Goal: Transaction & Acquisition: Purchase product/service

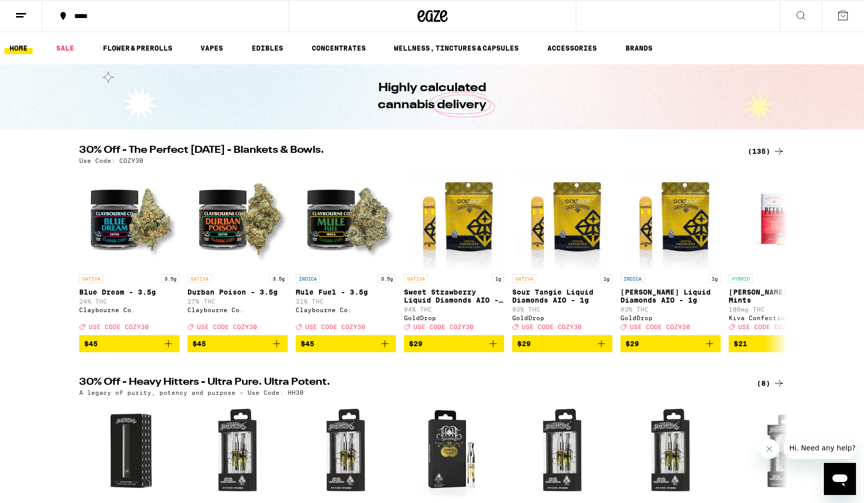
click at [22, 14] on line at bounding box center [21, 14] width 10 height 0
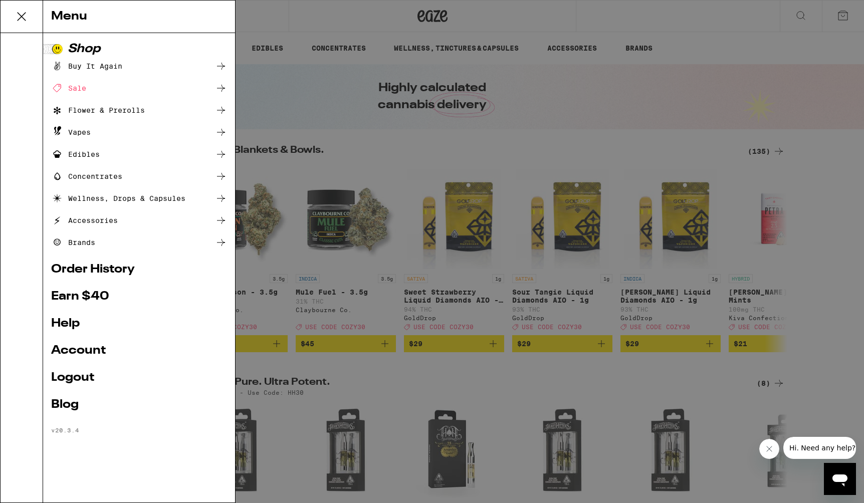
click at [89, 64] on div "Buy It Again" at bounding box center [86, 66] width 71 height 12
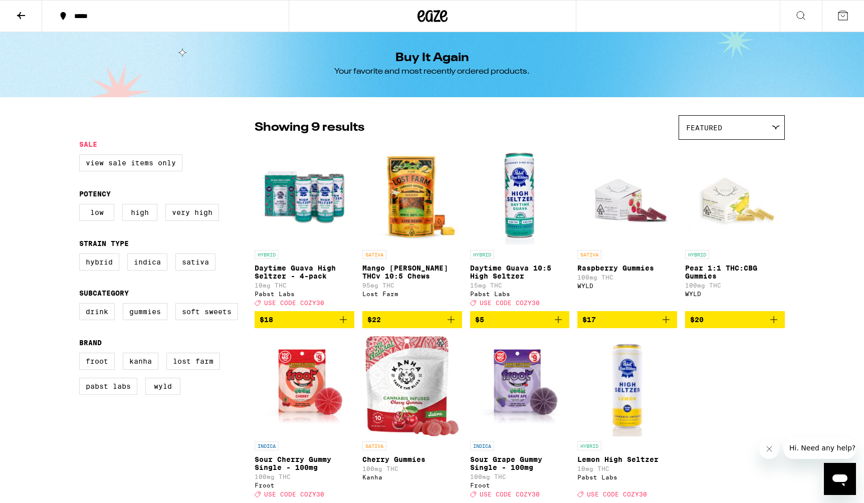
click at [344, 325] on icon "Add to bag" at bounding box center [343, 320] width 12 height 12
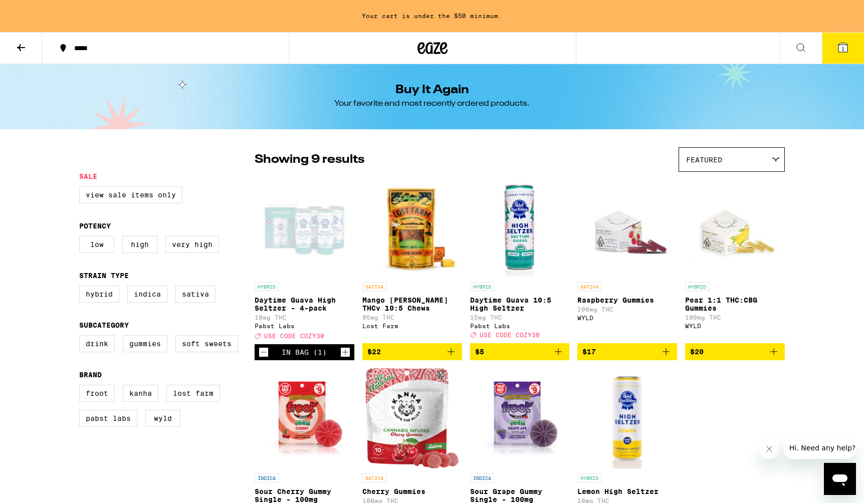
click at [346, 357] on icon "Increment" at bounding box center [345, 352] width 9 height 12
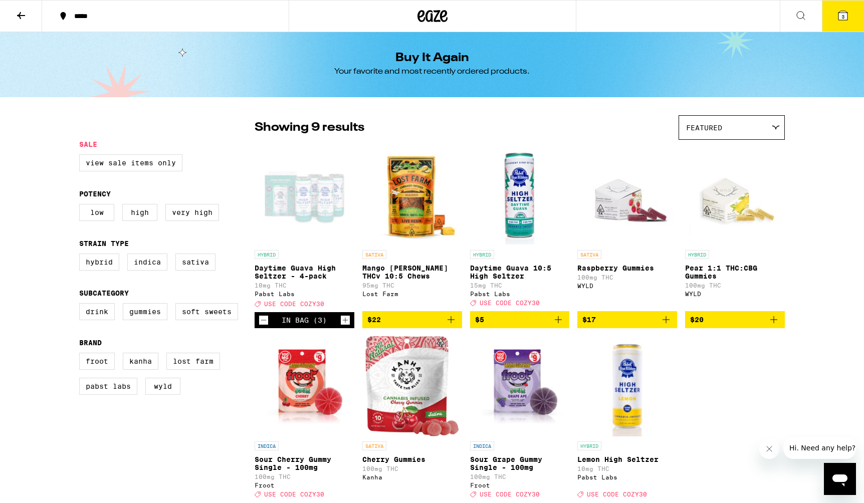
click at [843, 18] on span "3" at bounding box center [842, 17] width 3 height 6
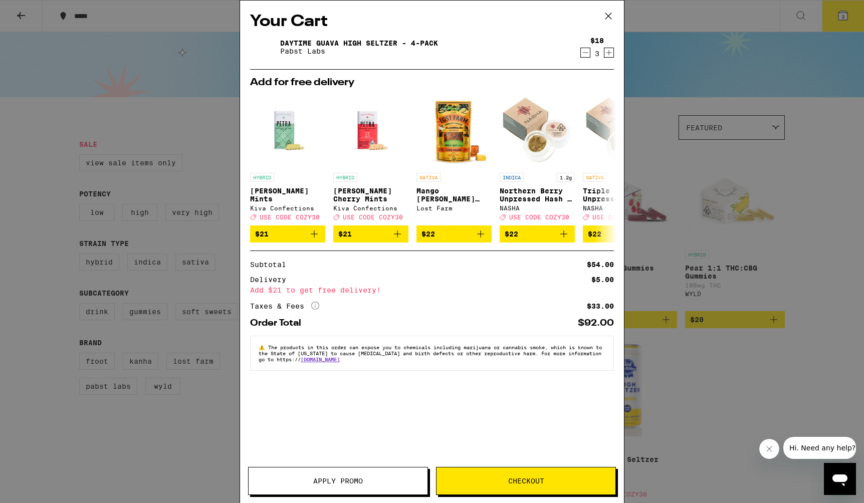
click at [530, 489] on button "Checkout" at bounding box center [526, 481] width 180 height 28
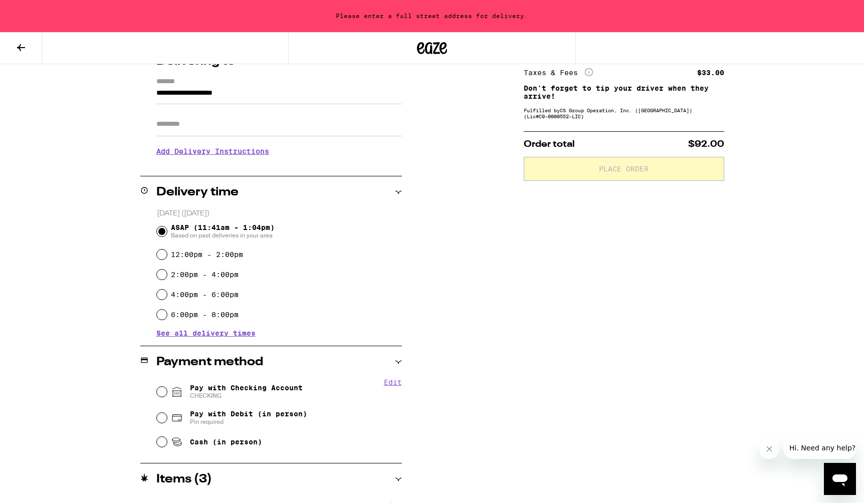
scroll to position [165, 0]
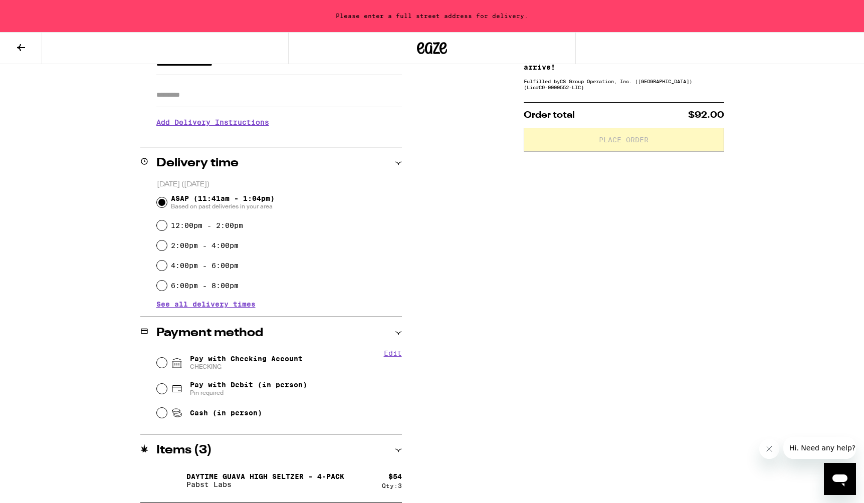
click at [292, 365] on span "CHECKING" at bounding box center [246, 367] width 113 height 8
click at [167, 365] on input "Pay with Checking Account CHECKING" at bounding box center [162, 363] width 10 height 10
radio input "true"
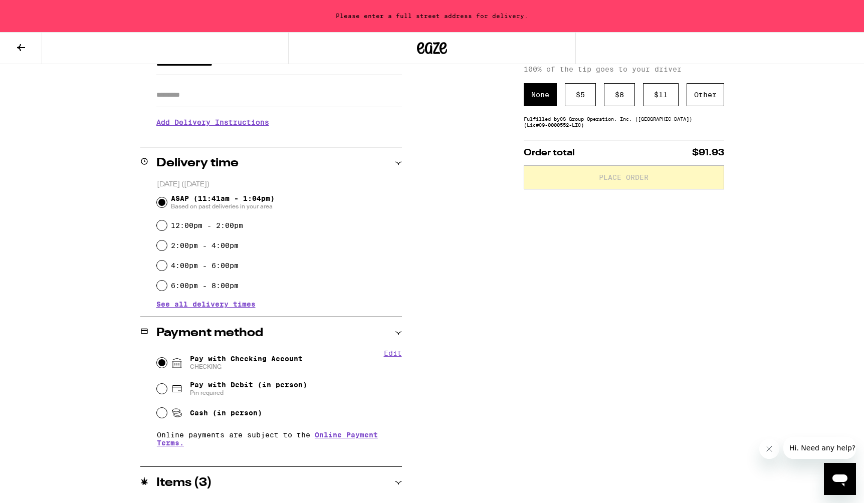
scroll to position [0, 0]
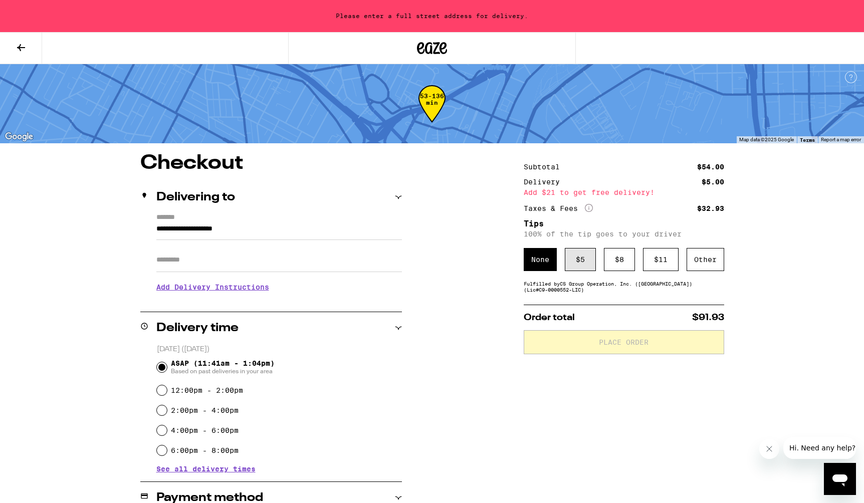
click at [579, 270] on div "$ 5" at bounding box center [580, 259] width 31 height 23
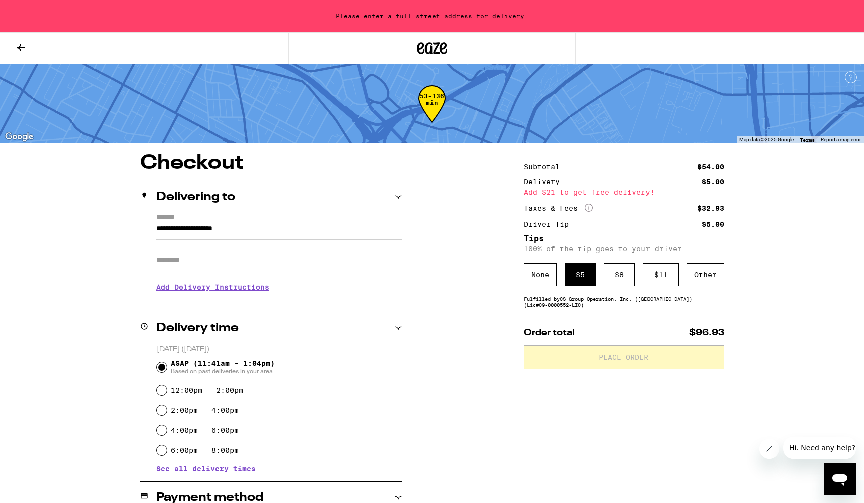
click at [228, 231] on input "**********" at bounding box center [279, 231] width 246 height 17
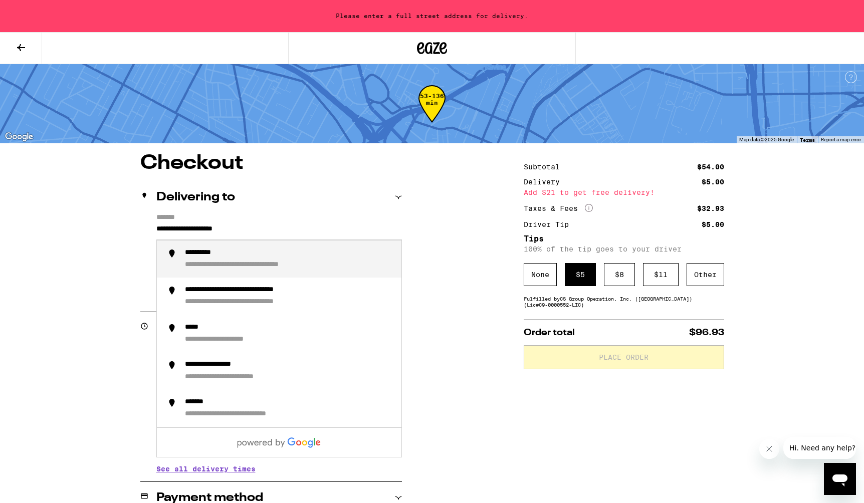
click at [497, 236] on div "**********" at bounding box center [432, 426] width 722 height 547
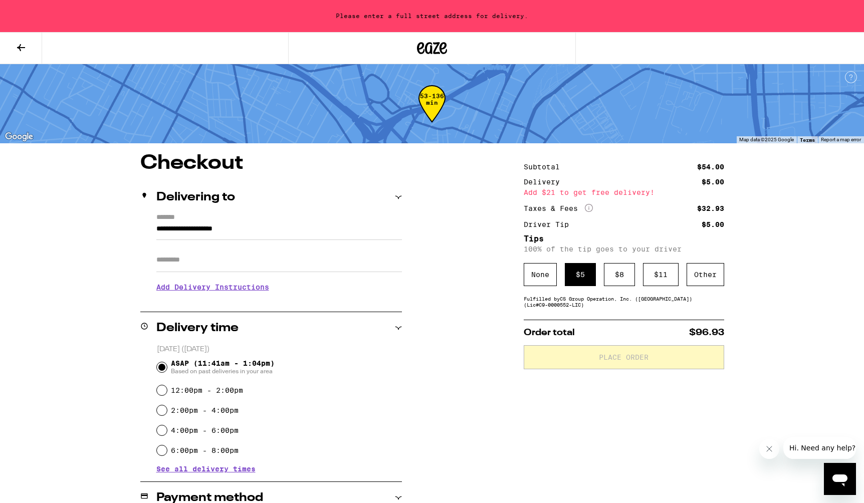
click at [24, 53] on button at bounding box center [21, 49] width 42 height 32
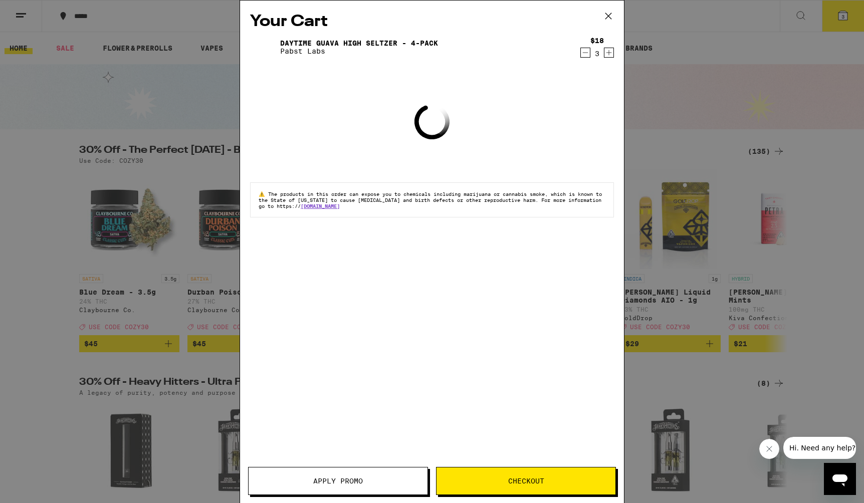
click at [608, 12] on icon at bounding box center [608, 16] width 15 height 15
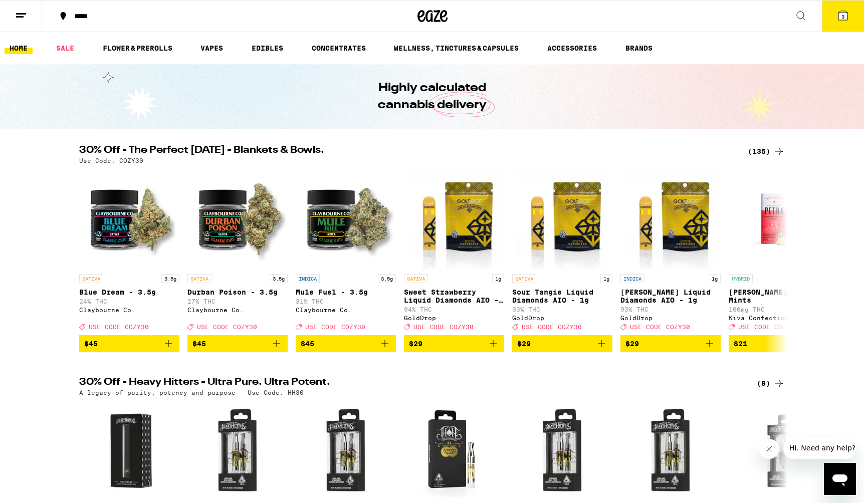
click at [844, 8] on button "3" at bounding box center [843, 16] width 42 height 31
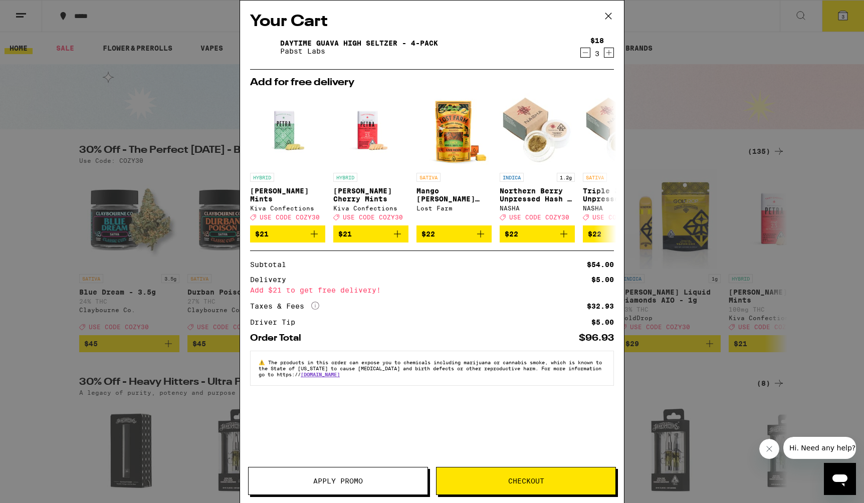
click at [796, 67] on div "Your Cart Daytime Guava High [PERSON_NAME] - 4-pack Pabst Labs $18 3 Add for fr…" at bounding box center [432, 251] width 864 height 503
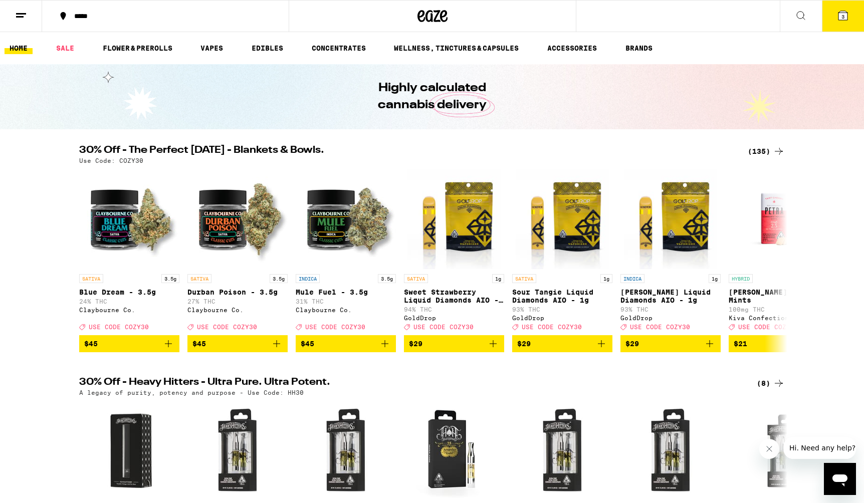
click at [33, 19] on button at bounding box center [21, 17] width 42 height 32
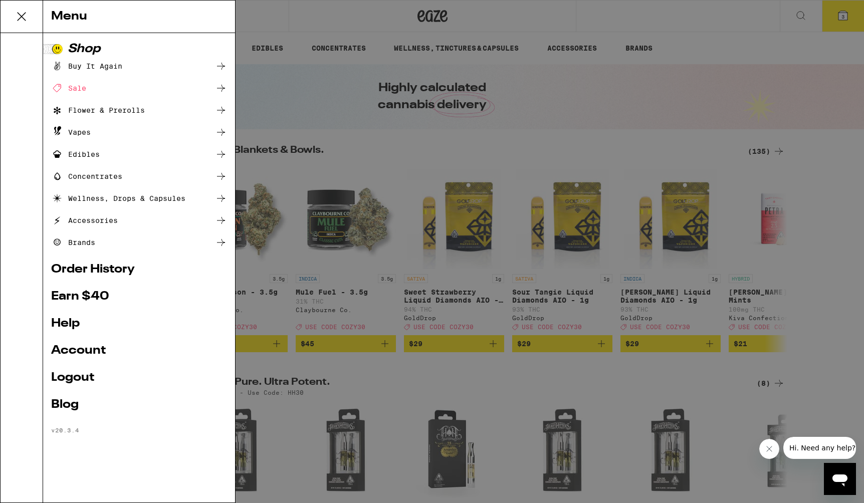
click at [72, 375] on link "Logout" at bounding box center [139, 378] width 176 height 12
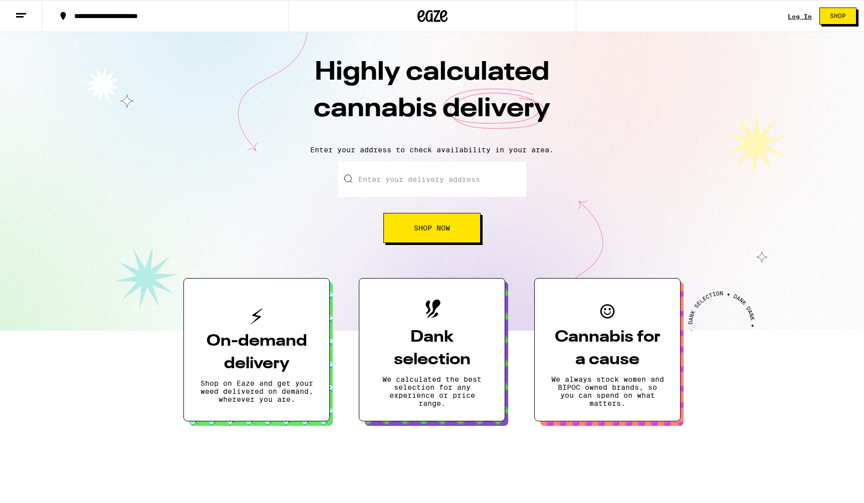
click at [31, 22] on button at bounding box center [21, 17] width 42 height 32
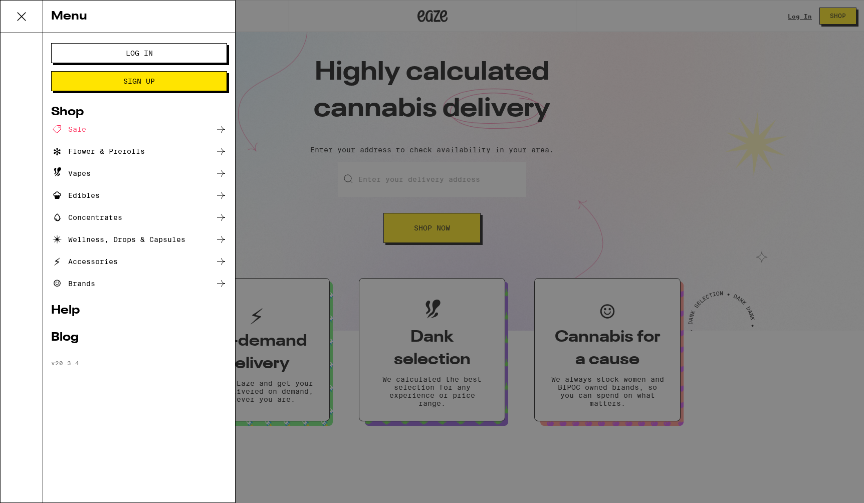
click at [378, 213] on div "Menu Log In Sign Up Shop Sale Flower & Prerolls Vapes Edibles Concentrates Well…" at bounding box center [432, 251] width 864 height 503
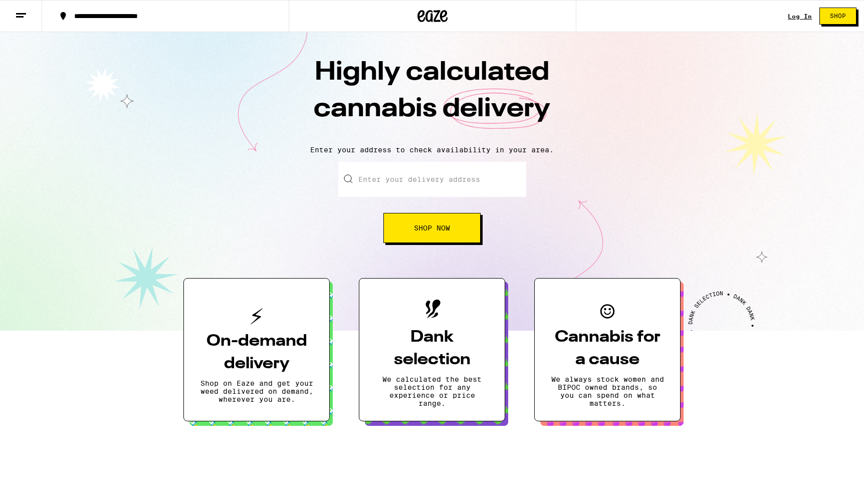
click at [434, 174] on input "Enter your delivery address" at bounding box center [432, 179] width 188 height 35
type input "[STREET_ADDRESS][PERSON_NAME]"
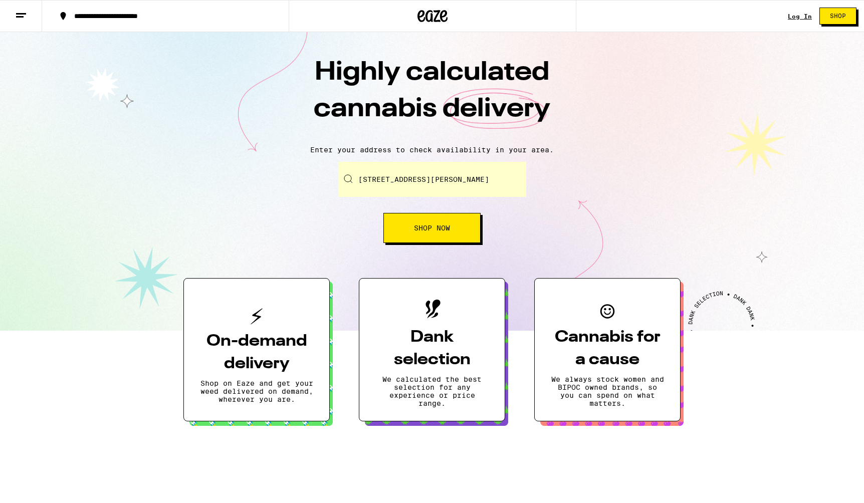
click at [444, 230] on span "Shop Now" at bounding box center [432, 228] width 36 height 7
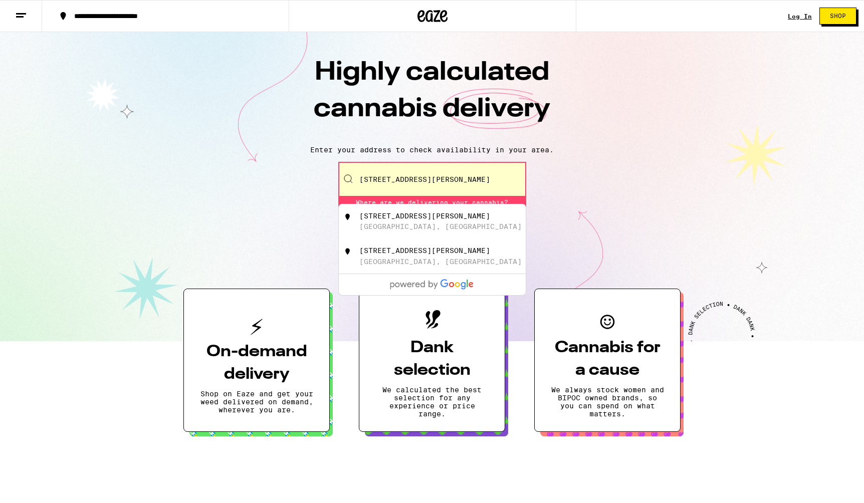
click at [598, 149] on p "Enter your address to check availability in your area." at bounding box center [432, 150] width 844 height 8
click at [483, 181] on input "[STREET_ADDRESS][PERSON_NAME]" at bounding box center [432, 179] width 188 height 35
click at [591, 166] on div "Enter your delivery address [STREET_ADDRESS][PERSON_NAME] [STREET_ADDRESS][GEOG…" at bounding box center [432, 208] width 844 height 92
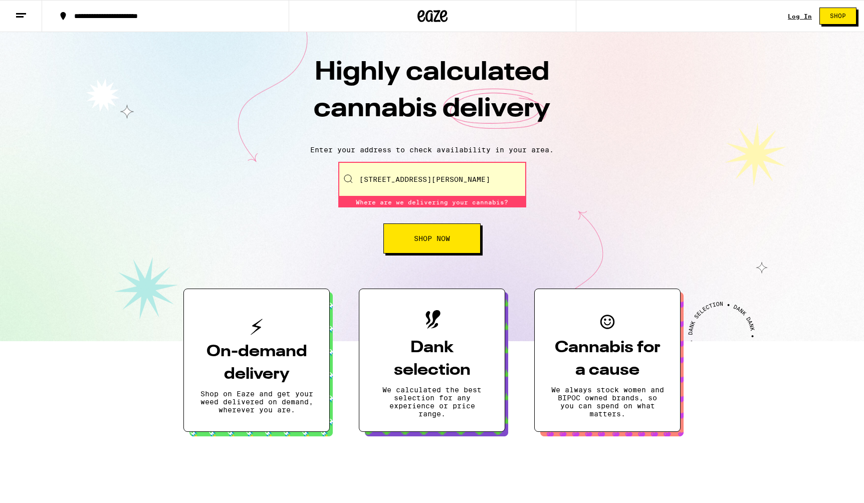
click at [458, 176] on input "[STREET_ADDRESS][PERSON_NAME]" at bounding box center [432, 179] width 188 height 35
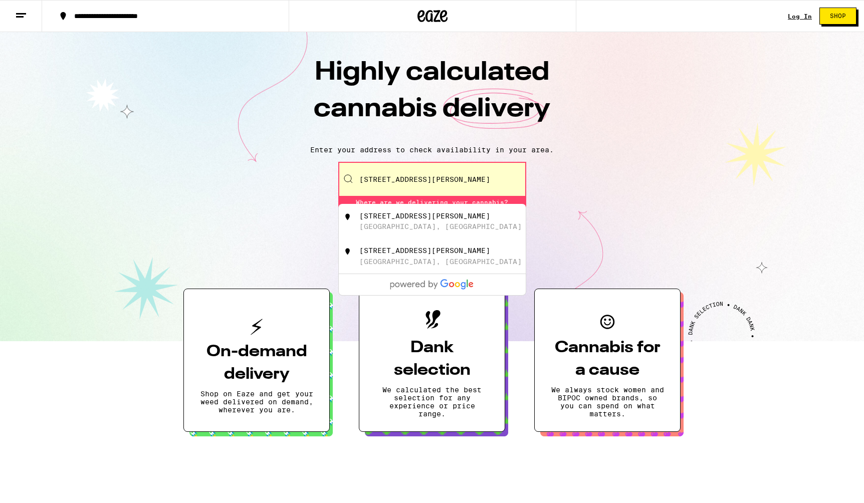
click at [490, 290] on ul "[STREET_ADDRESS][GEOGRAPHIC_DATA][PERSON_NAME][STREET_ADDRESS][PERSON_NAME][GEO…" at bounding box center [432, 250] width 188 height 92
click at [482, 226] on div "[STREET_ADDRESS][PERSON_NAME]" at bounding box center [448, 221] width 179 height 19
type input "[STREET_ADDRESS][PERSON_NAME]"
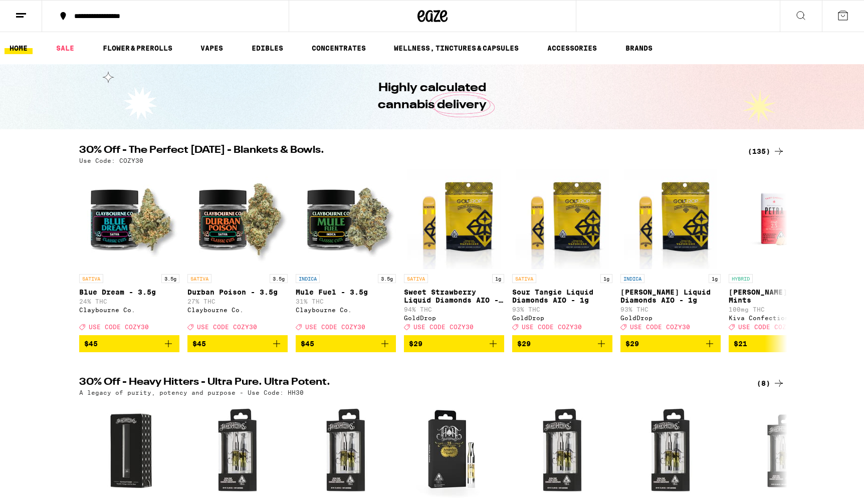
click at [850, 6] on button at bounding box center [843, 16] width 42 height 31
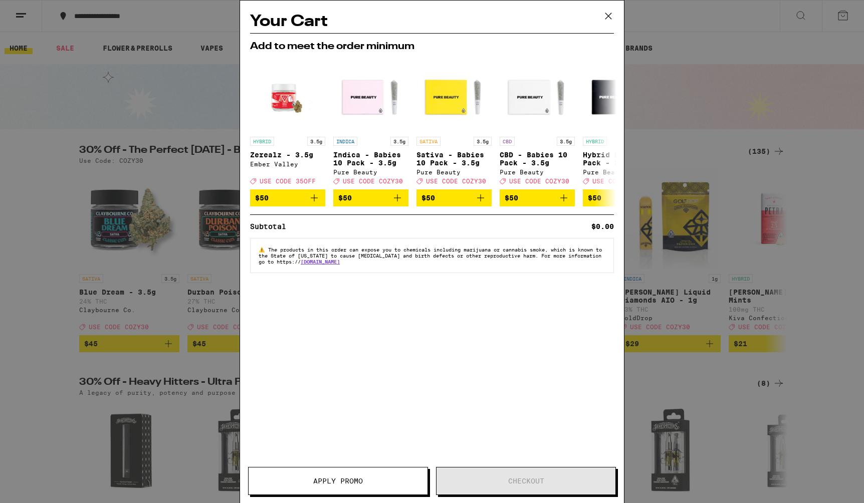
click at [166, 217] on div "Your Cart Add to meet the order minimum HYBRID 3.5g Zerealz - 3.5g Ember Valley…" at bounding box center [432, 251] width 864 height 503
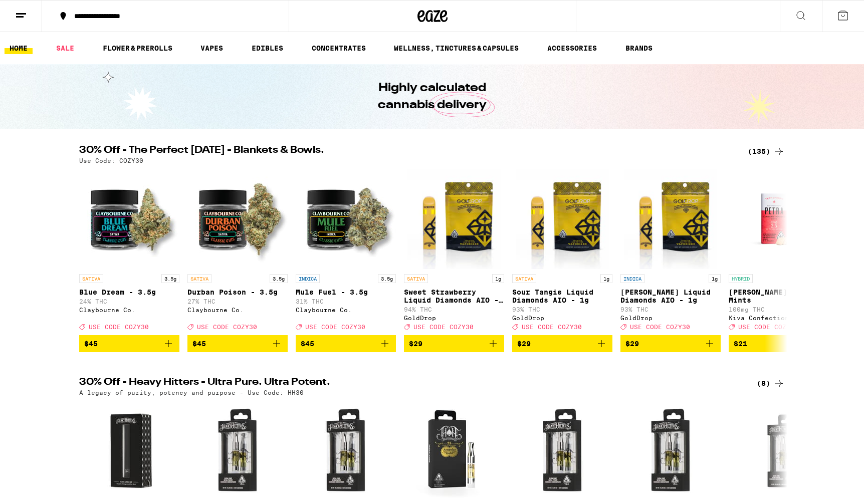
click at [25, 18] on icon at bounding box center [21, 16] width 12 height 12
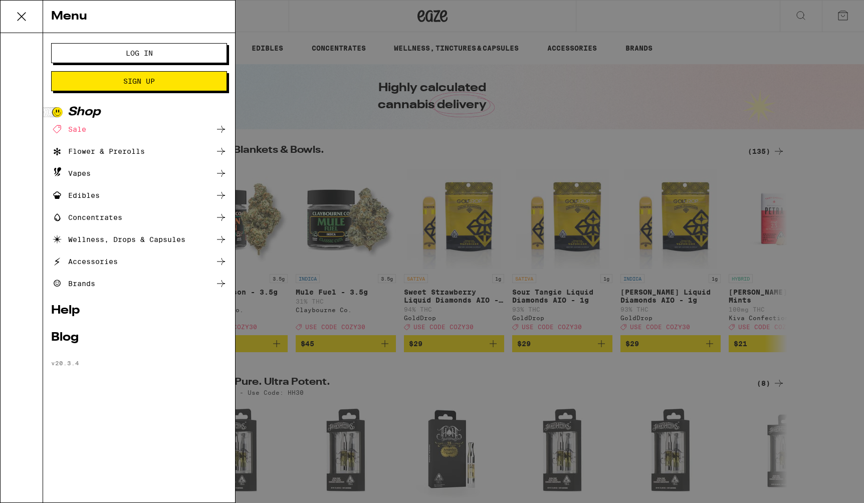
click at [116, 55] on span "Log In" at bounding box center [139, 53] width 95 height 7
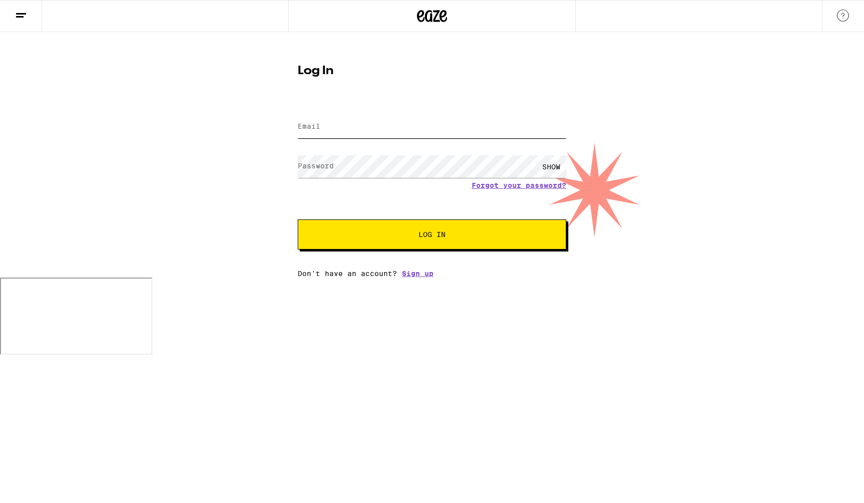
click at [331, 128] on input "Email" at bounding box center [432, 127] width 269 height 23
type input "[EMAIL_ADDRESS][DOMAIN_NAME]"
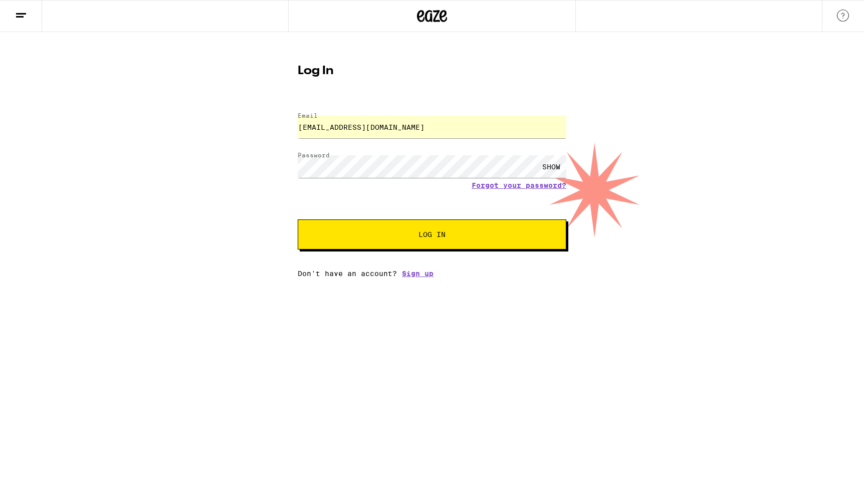
click at [409, 227] on button "Log In" at bounding box center [432, 235] width 269 height 30
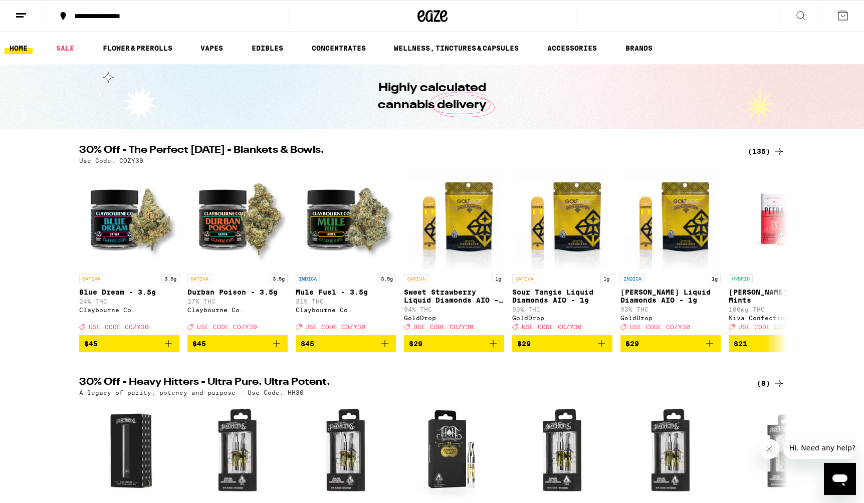
click at [22, 17] on line at bounding box center [20, 17] width 8 height 0
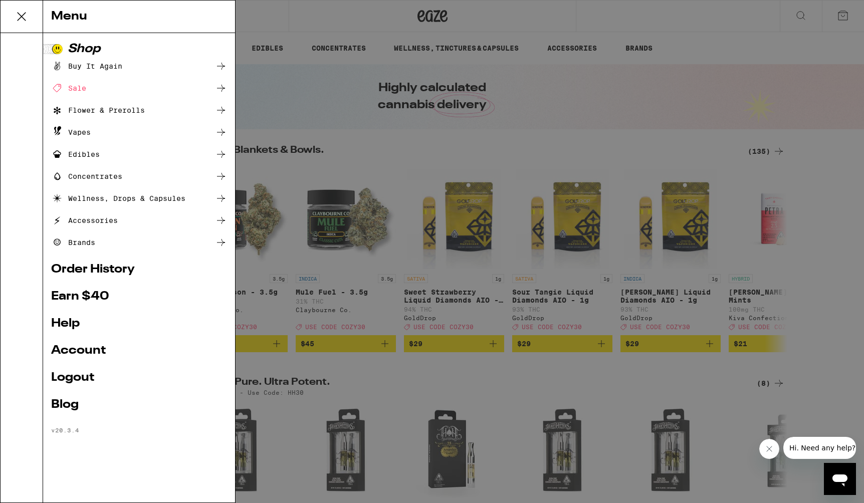
click at [103, 68] on div "Buy It Again" at bounding box center [86, 66] width 71 height 12
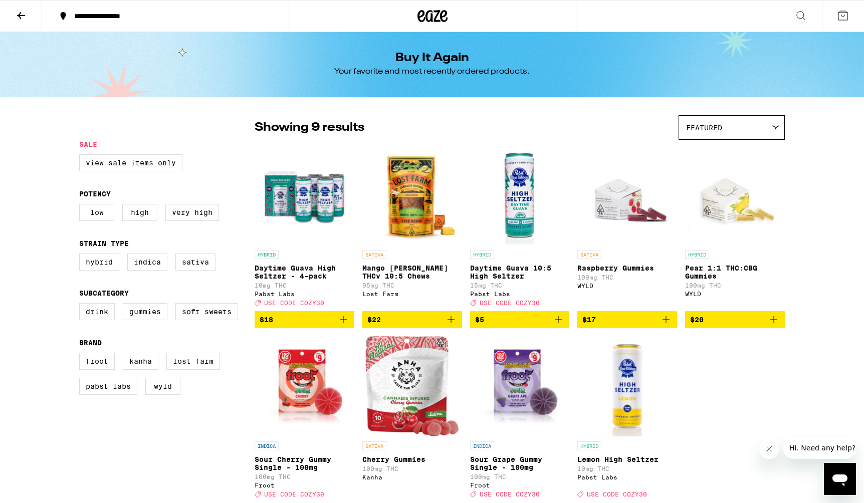
click at [346, 323] on icon "Add to bag" at bounding box center [343, 319] width 7 height 7
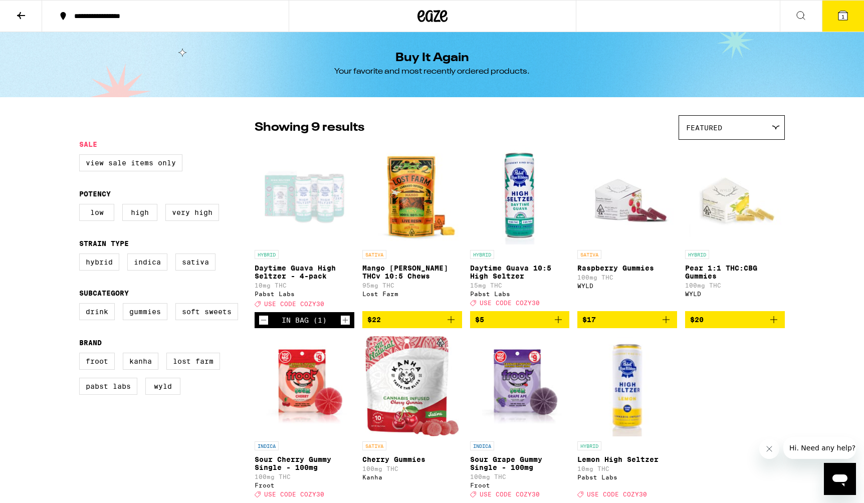
click at [346, 323] on icon "Increment" at bounding box center [346, 321] width 6 height 6
click at [851, 9] on button "3" at bounding box center [843, 16] width 42 height 31
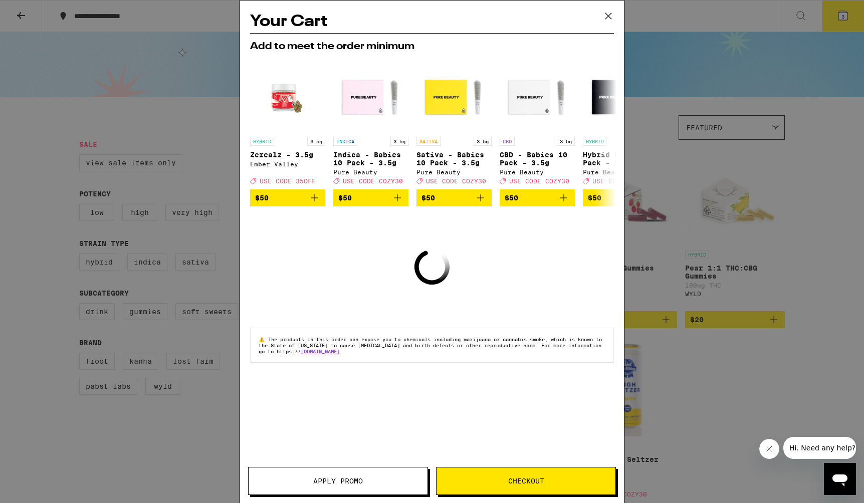
click at [545, 484] on span "Checkout" at bounding box center [526, 481] width 179 height 7
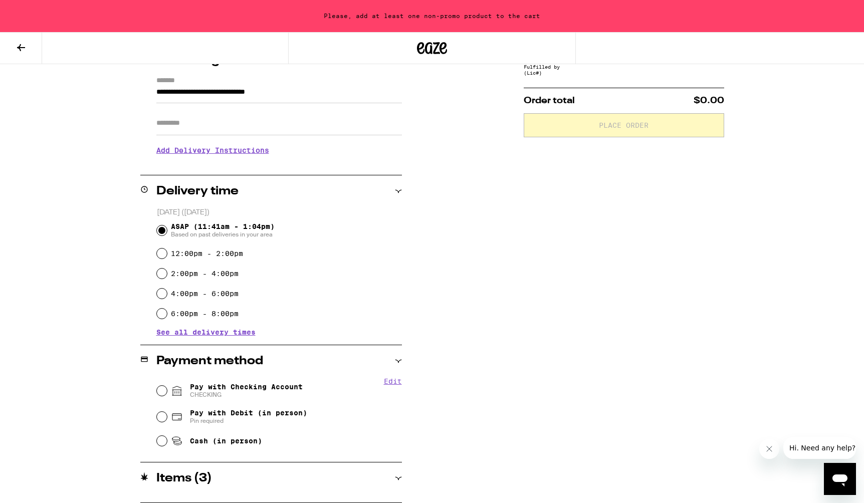
scroll to position [105, 0]
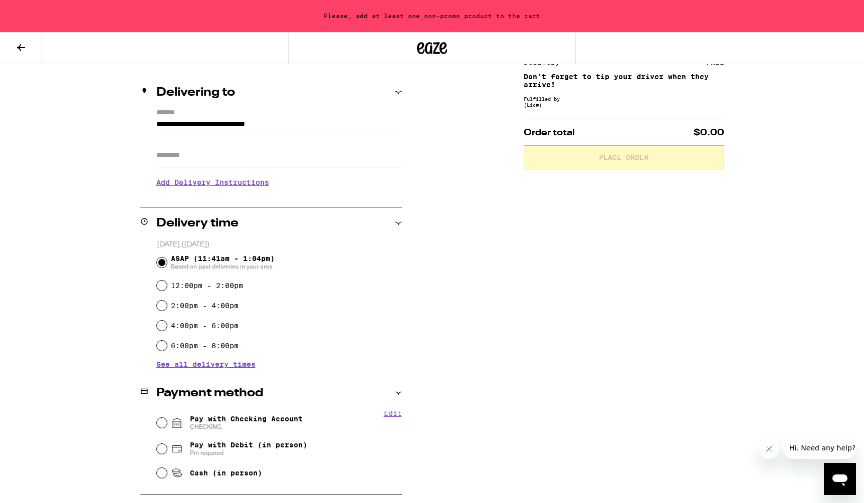
click at [272, 423] on span "CHECKING" at bounding box center [246, 427] width 113 height 8
click at [167, 418] on input "Pay with Checking Account CHECKING" at bounding box center [162, 423] width 10 height 10
radio input "true"
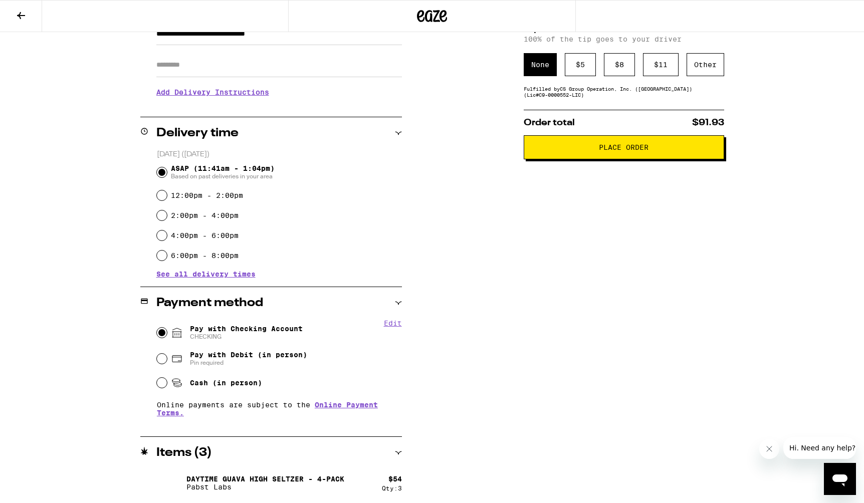
scroll to position [0, 0]
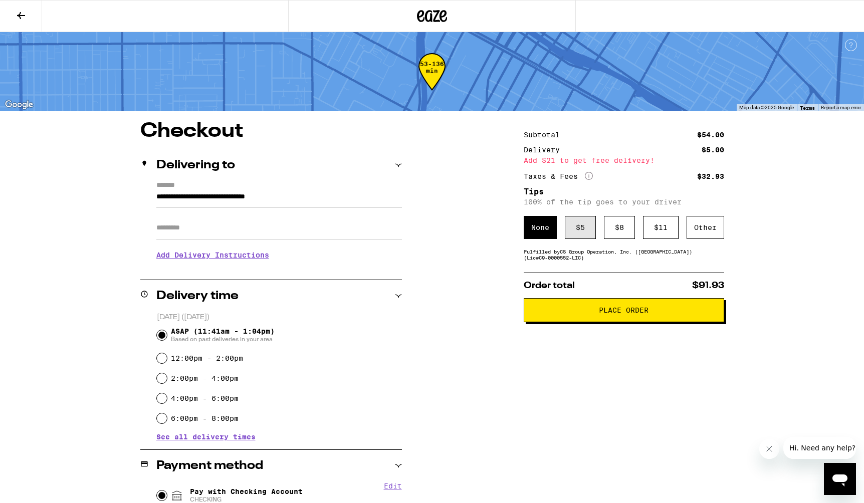
click at [581, 227] on div "$ 5" at bounding box center [580, 227] width 31 height 23
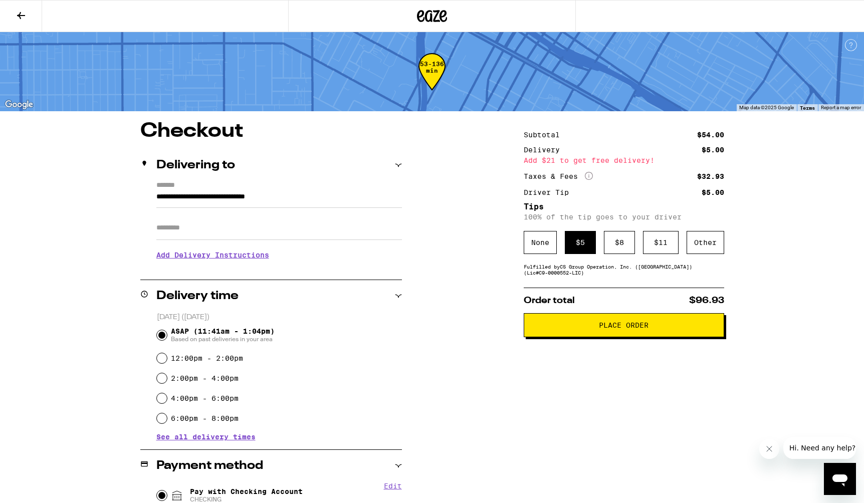
click at [628, 326] on span "Place Order" at bounding box center [624, 325] width 50 height 7
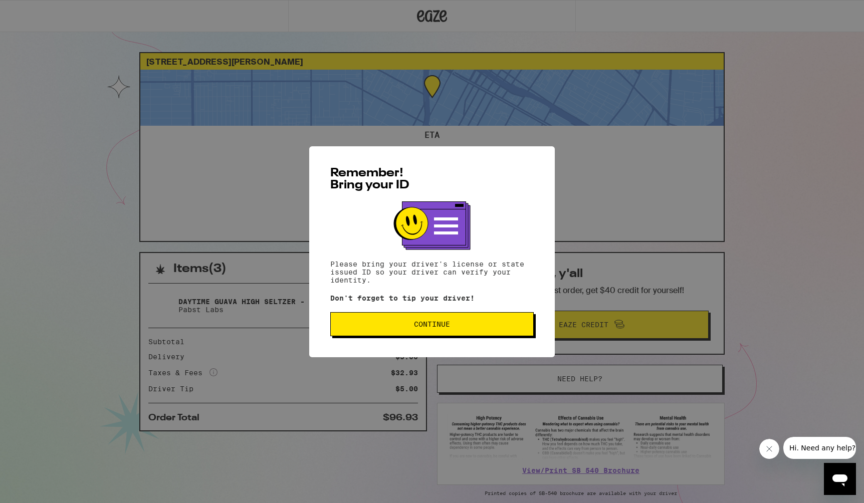
click at [466, 323] on span "Continue" at bounding box center [432, 324] width 186 height 7
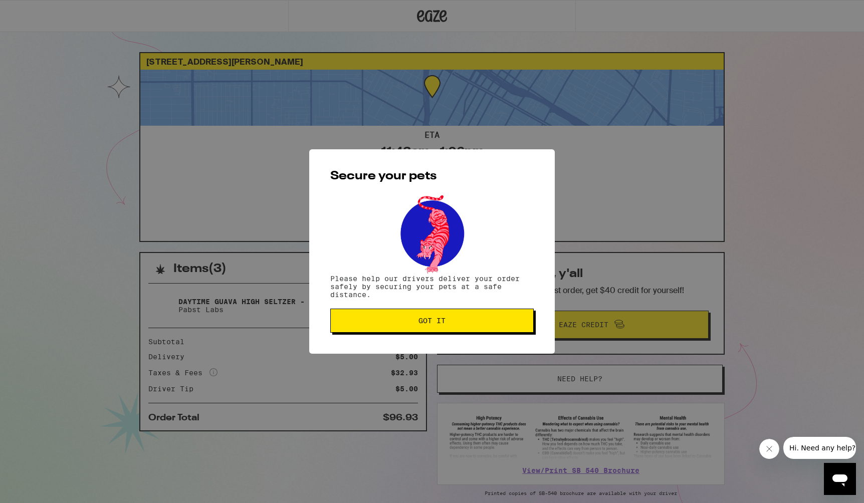
click at [466, 323] on span "Got it" at bounding box center [432, 320] width 186 height 7
